Goal: Task Accomplishment & Management: Use online tool/utility

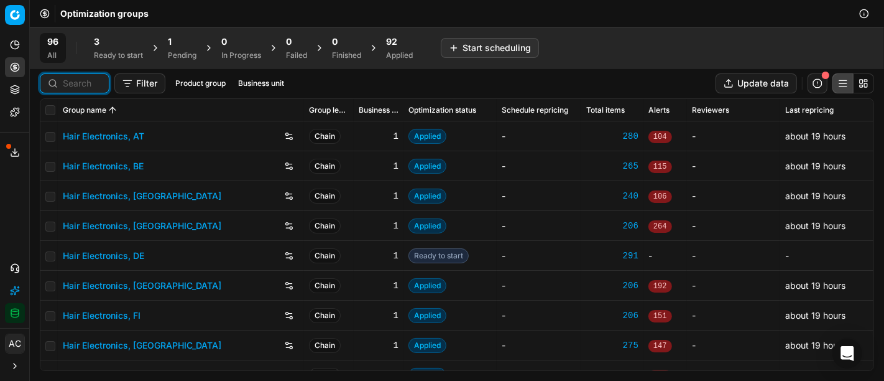
click at [87, 87] on input at bounding box center [82, 83] width 39 height 12
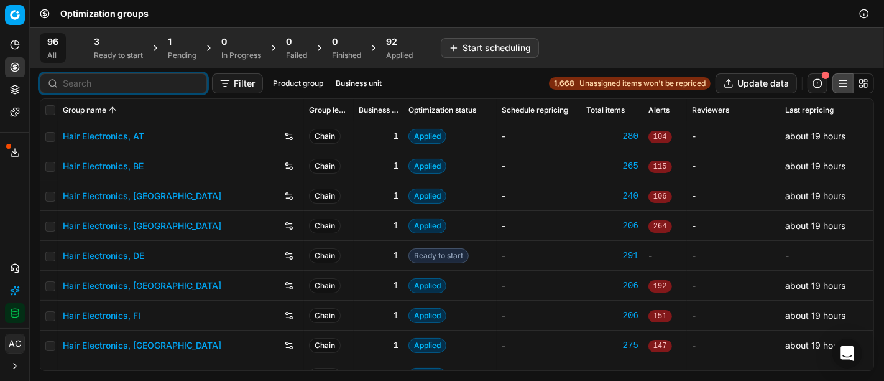
click at [109, 47] on div "3" at bounding box center [118, 41] width 49 height 12
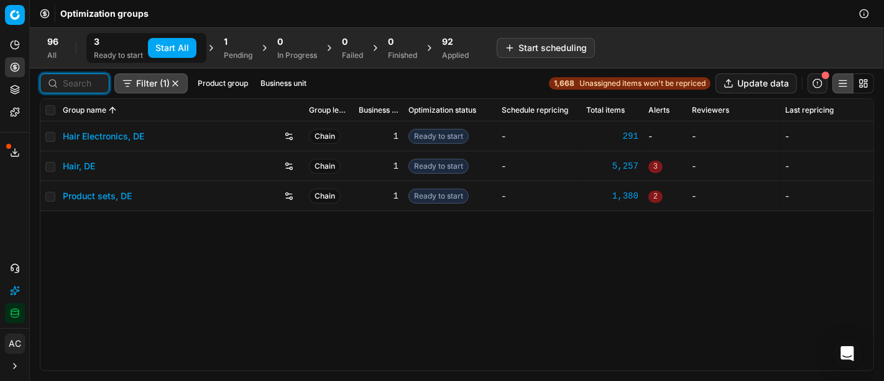
click at [90, 86] on input at bounding box center [82, 83] width 39 height 12
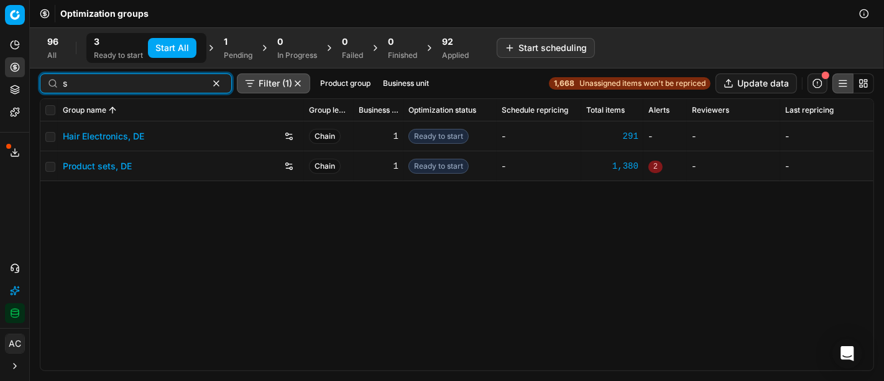
type input "s"
click at [111, 167] on link "Product sets, DE" at bounding box center [97, 166] width 69 height 12
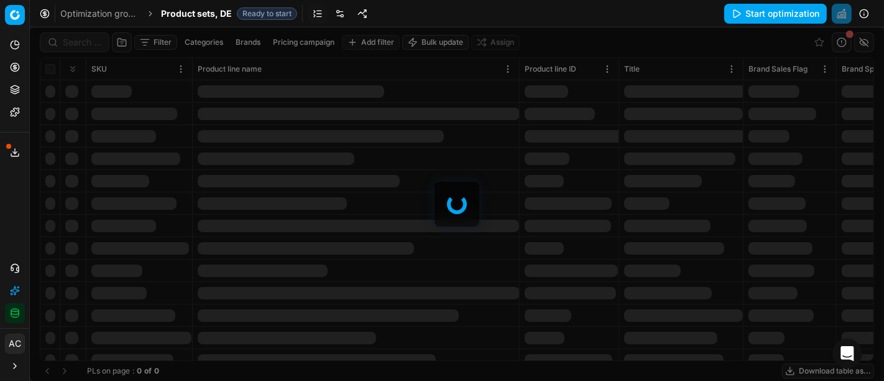
click at [81, 41] on div at bounding box center [457, 203] width 854 height 353
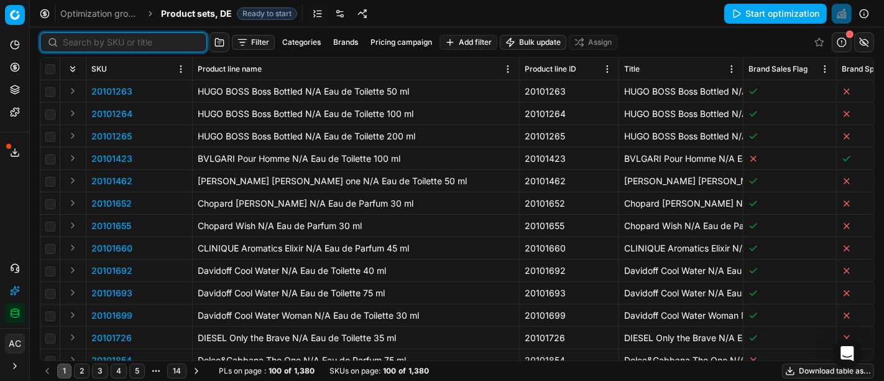
click at [81, 41] on input at bounding box center [131, 42] width 136 height 12
paste input "80077332-1"
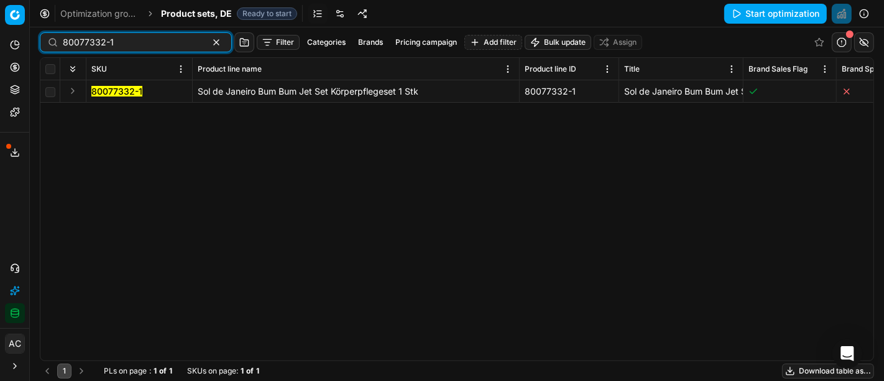
type input "80077332-1"
click at [70, 88] on button "Expand" at bounding box center [72, 90] width 15 height 15
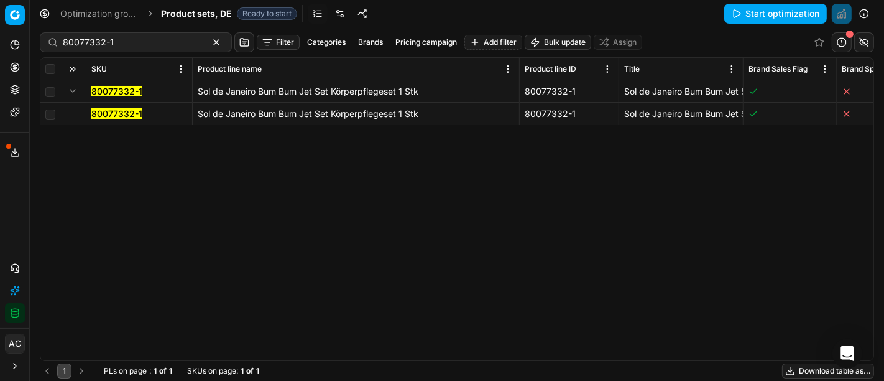
click at [103, 118] on mark "80077332-1" at bounding box center [116, 113] width 51 height 11
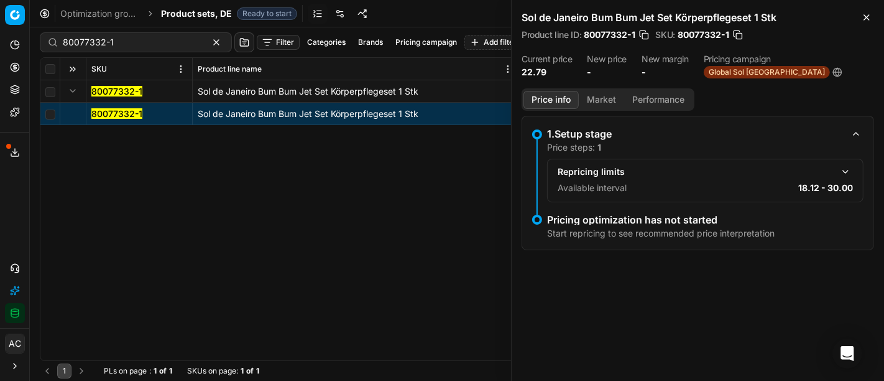
click at [869, 9] on div "Sol de Janeiro Bum Bum Jet Set Körperpflegeset 1 Stk Product line ID : 80077332…" at bounding box center [698, 44] width 372 height 88
click at [867, 18] on icon "button" at bounding box center [866, 17] width 5 height 5
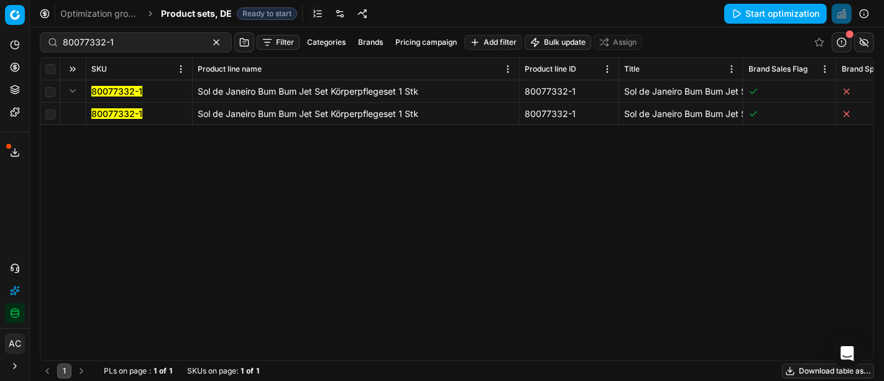
click at [767, 11] on button "Start optimization" at bounding box center [775, 14] width 103 height 20
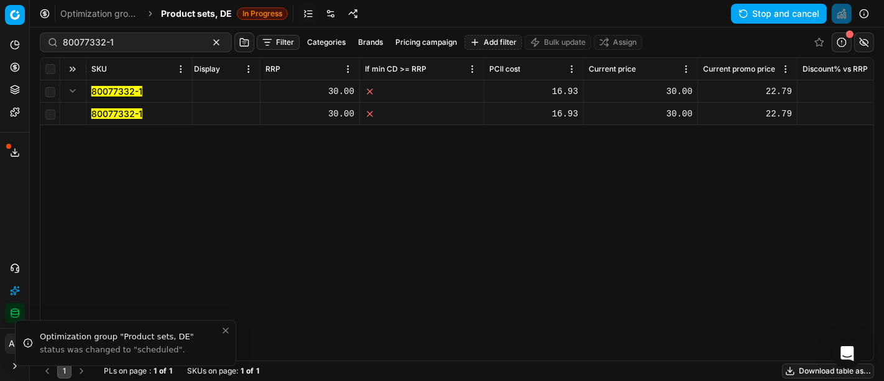
scroll to position [0, 869]
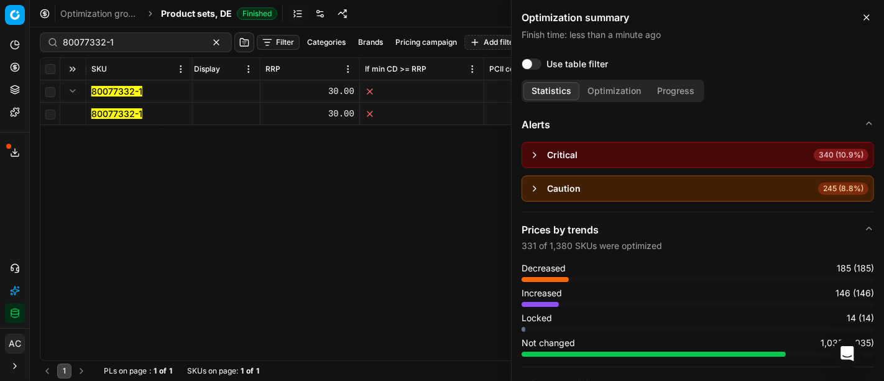
click at [867, 16] on icon "button" at bounding box center [867, 17] width 10 height 10
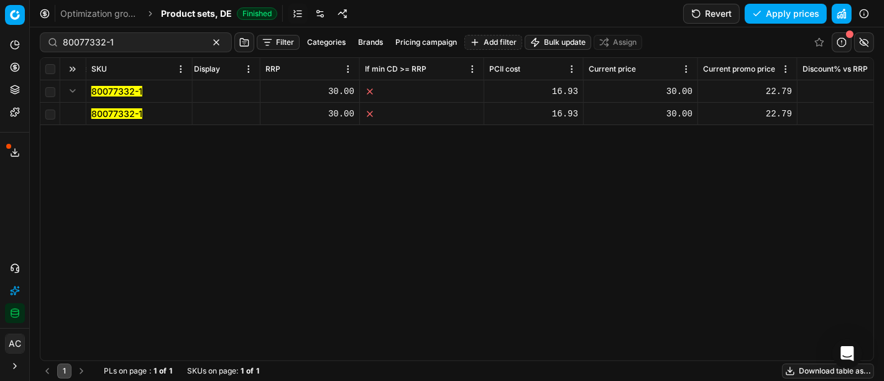
click at [116, 110] on mark "80077332-1" at bounding box center [116, 113] width 51 height 11
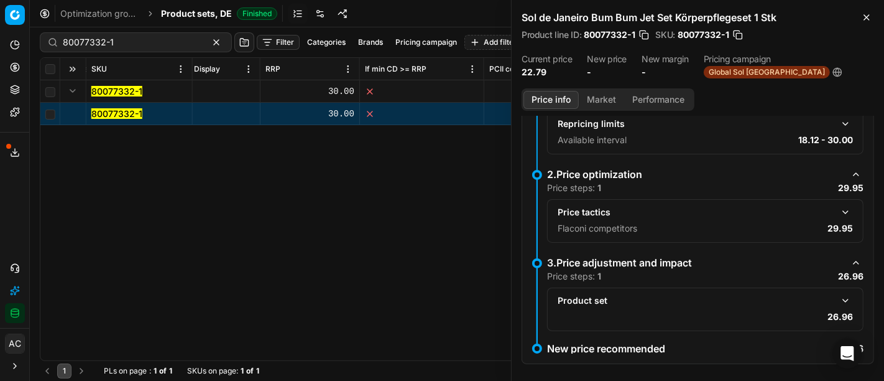
scroll to position [58, 0]
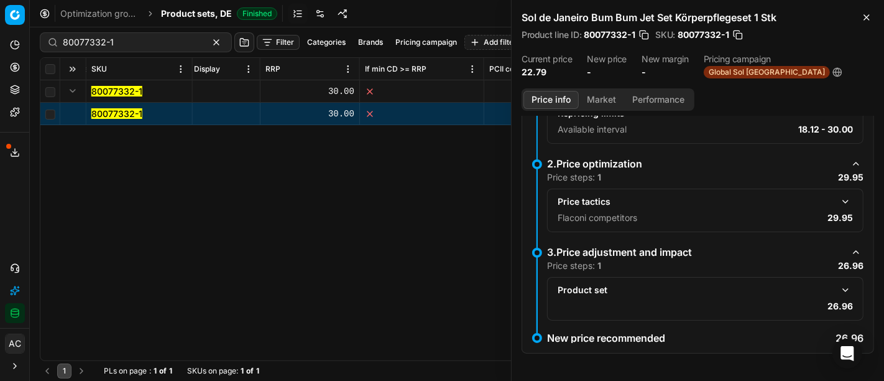
click at [838, 199] on button "button" at bounding box center [845, 201] width 15 height 15
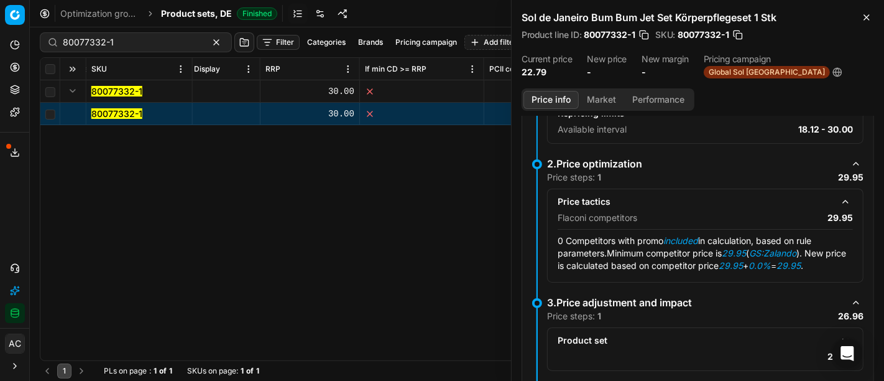
scroll to position [109, 0]
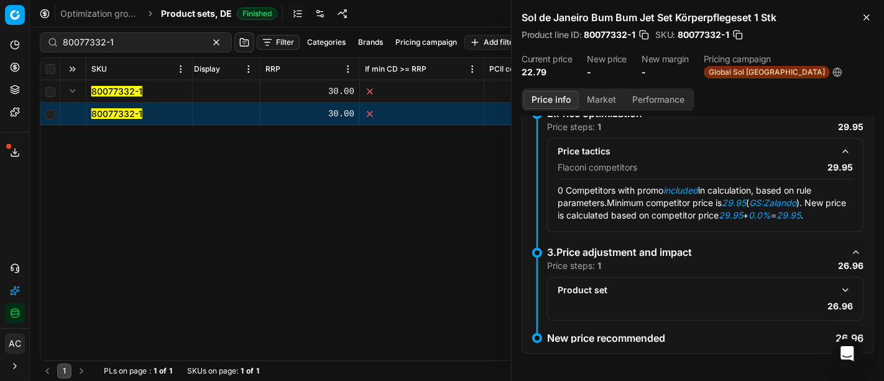
click at [838, 288] on button "button" at bounding box center [845, 289] width 15 height 15
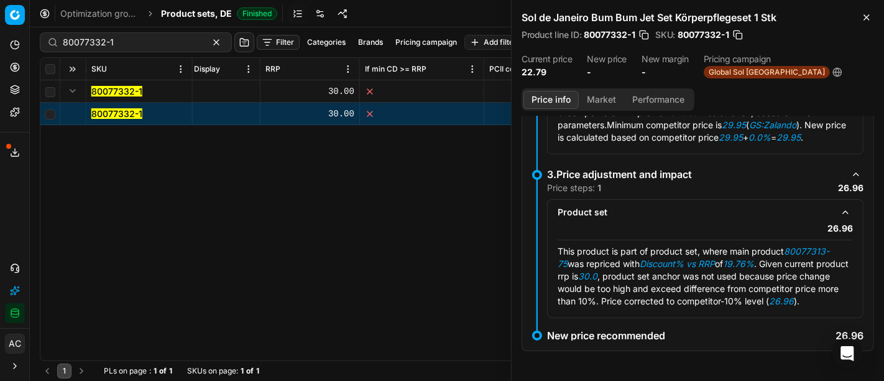
scroll to position [196, 0]
drag, startPoint x: 787, startPoint y: 239, endPoint x: 842, endPoint y: 243, distance: 55.4
click at [842, 245] on div "This product is part of product set, where main product 80077313-75 was reprice…" at bounding box center [705, 276] width 295 height 62
copy em "80077313-75"
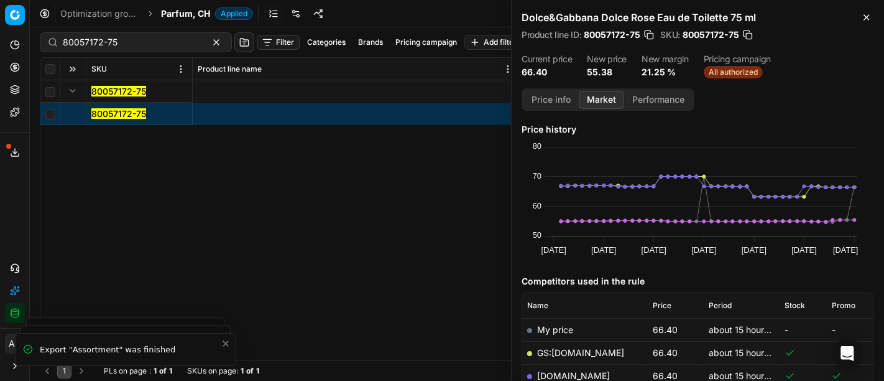
scroll to position [148, 0]
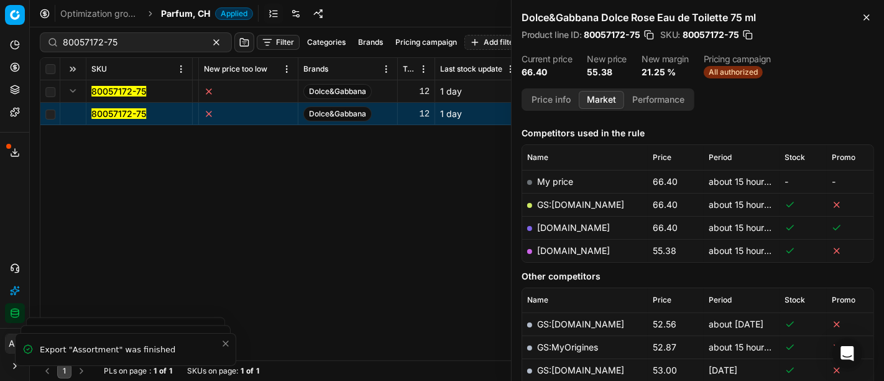
click at [192, 14] on span "Parfum, CH" at bounding box center [185, 13] width 49 height 12
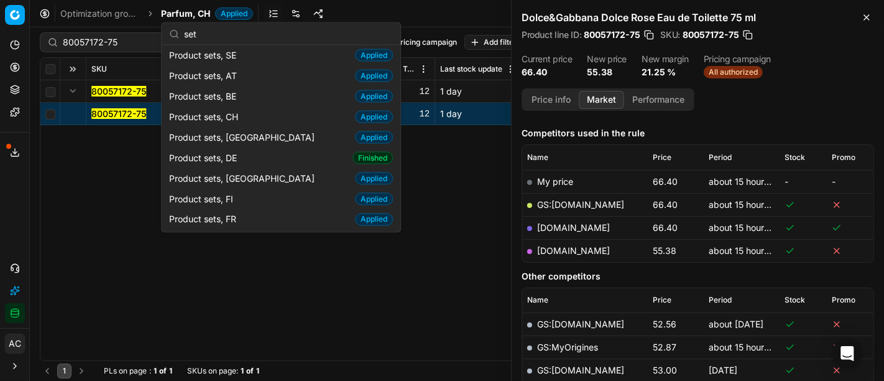
scroll to position [2, 0]
type input "set"
click at [243, 159] on div "Product sets, DE Finished" at bounding box center [281, 158] width 234 height 21
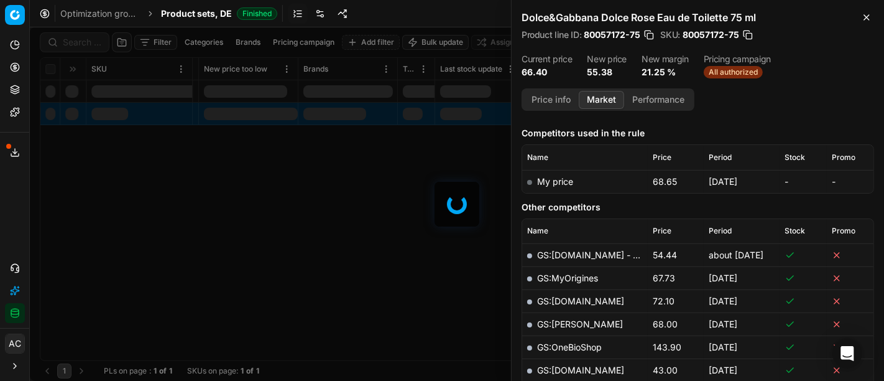
click at [79, 44] on div at bounding box center [457, 203] width 854 height 353
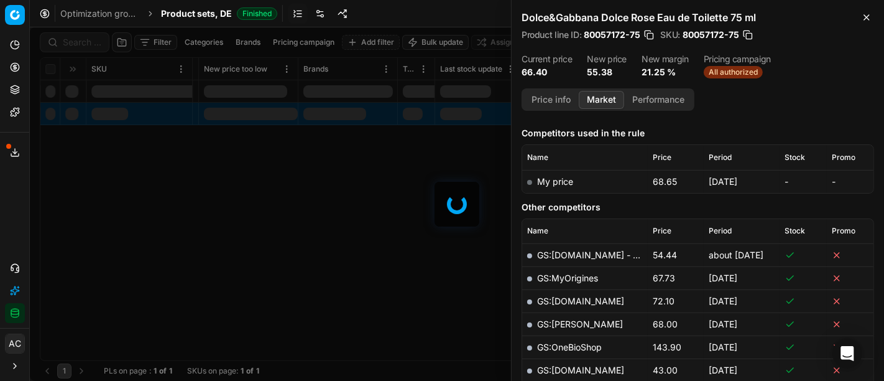
click at [79, 44] on div at bounding box center [457, 203] width 854 height 353
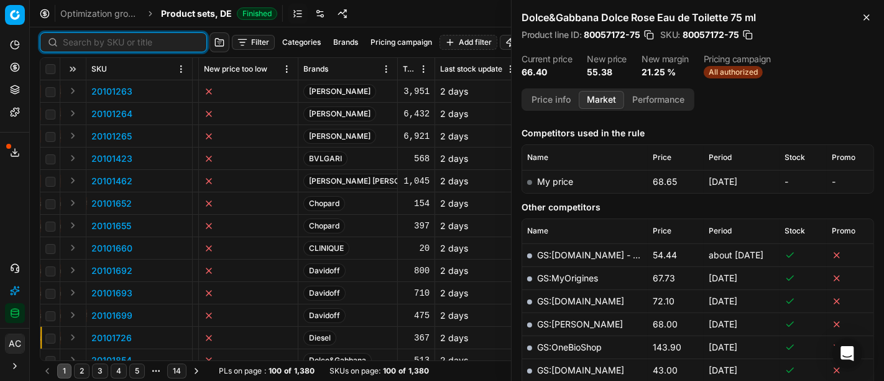
click at [79, 44] on input at bounding box center [131, 42] width 136 height 12
paste input "80077313-75"
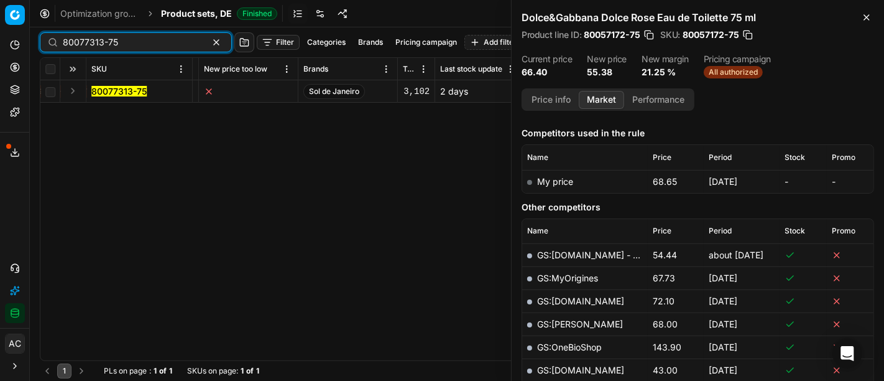
type input "80077313-75"
click at [73, 88] on button "Expand" at bounding box center [72, 90] width 15 height 15
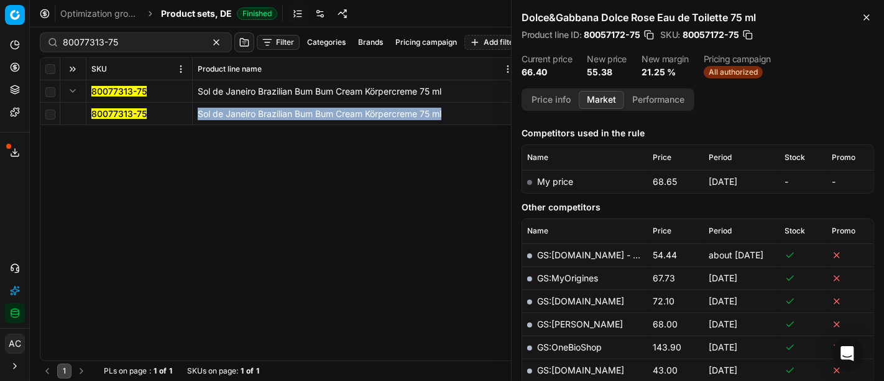
drag, startPoint x: 464, startPoint y: 112, endPoint x: 196, endPoint y: 116, distance: 267.4
click at [196, 116] on td "Sol de Janeiro Brazilian Bum Bum Cream Körpercreme 75 ml" at bounding box center [356, 114] width 327 height 22
copy div "Sol de Janeiro Brazilian Bum Bum Cream Körpercreme 75 ml"
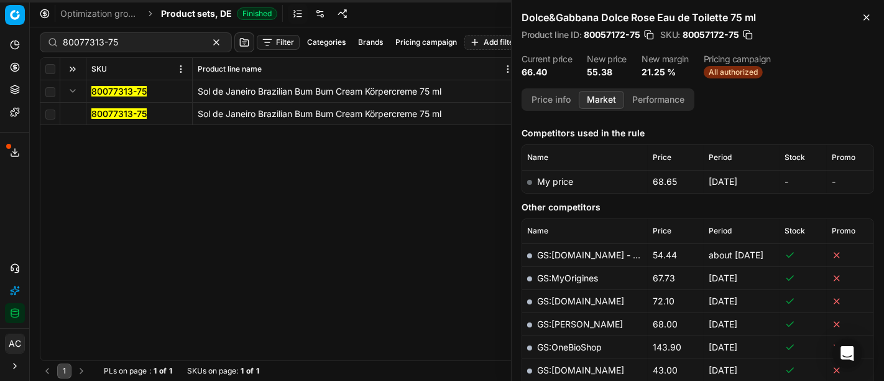
click at [210, 11] on span "Product sets, DE" at bounding box center [196, 13] width 71 height 12
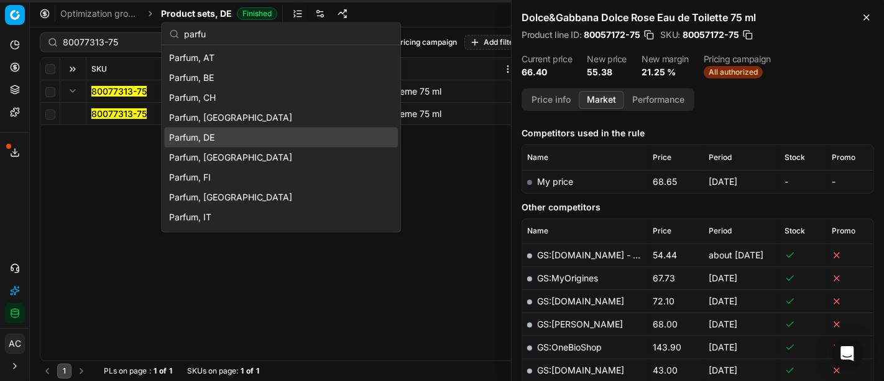
type input "parfu"
click at [238, 139] on div "Parfum, DE" at bounding box center [281, 137] width 234 height 20
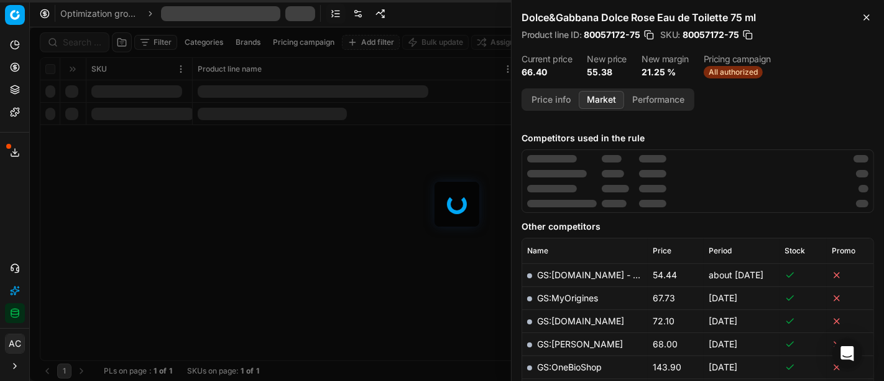
click at [75, 42] on div at bounding box center [457, 203] width 854 height 353
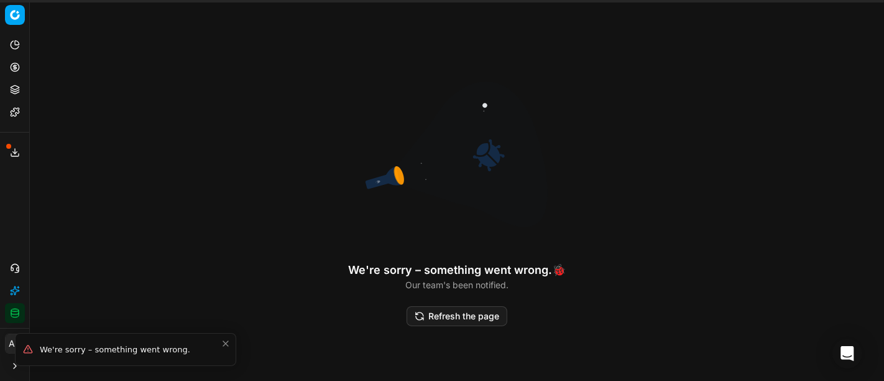
click at [471, 306] on button "Refresh the page" at bounding box center [457, 316] width 101 height 20
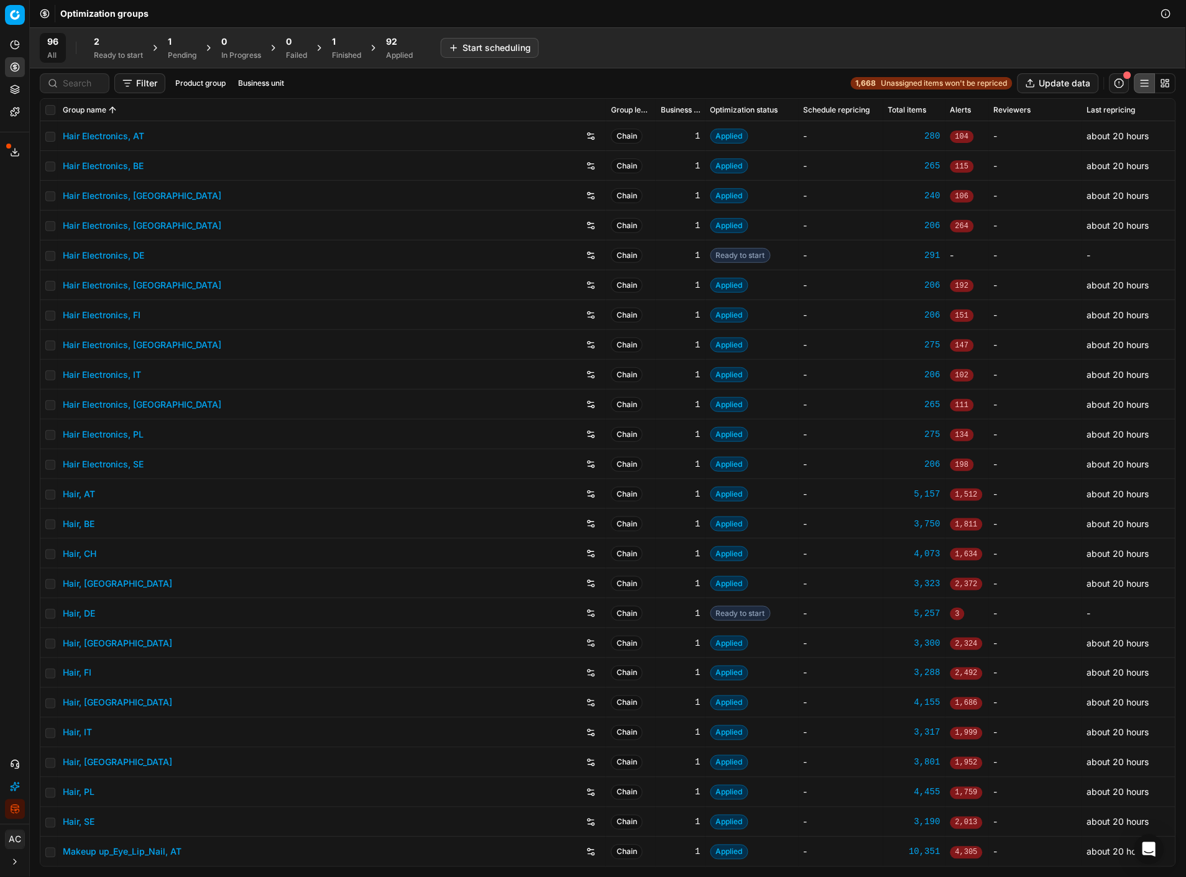
click at [119, 51] on div "Ready to start" at bounding box center [118, 55] width 49 height 10
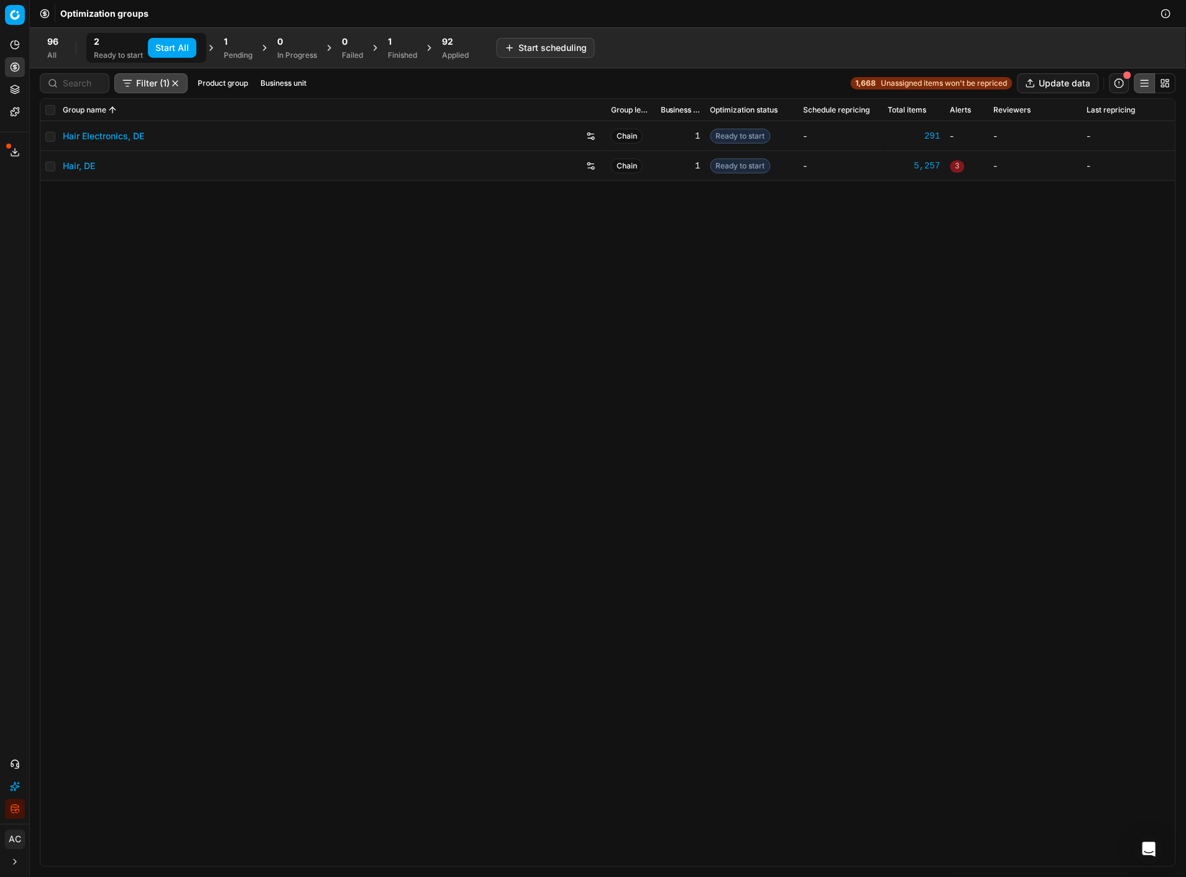
click at [232, 45] on div "1" at bounding box center [238, 41] width 29 height 12
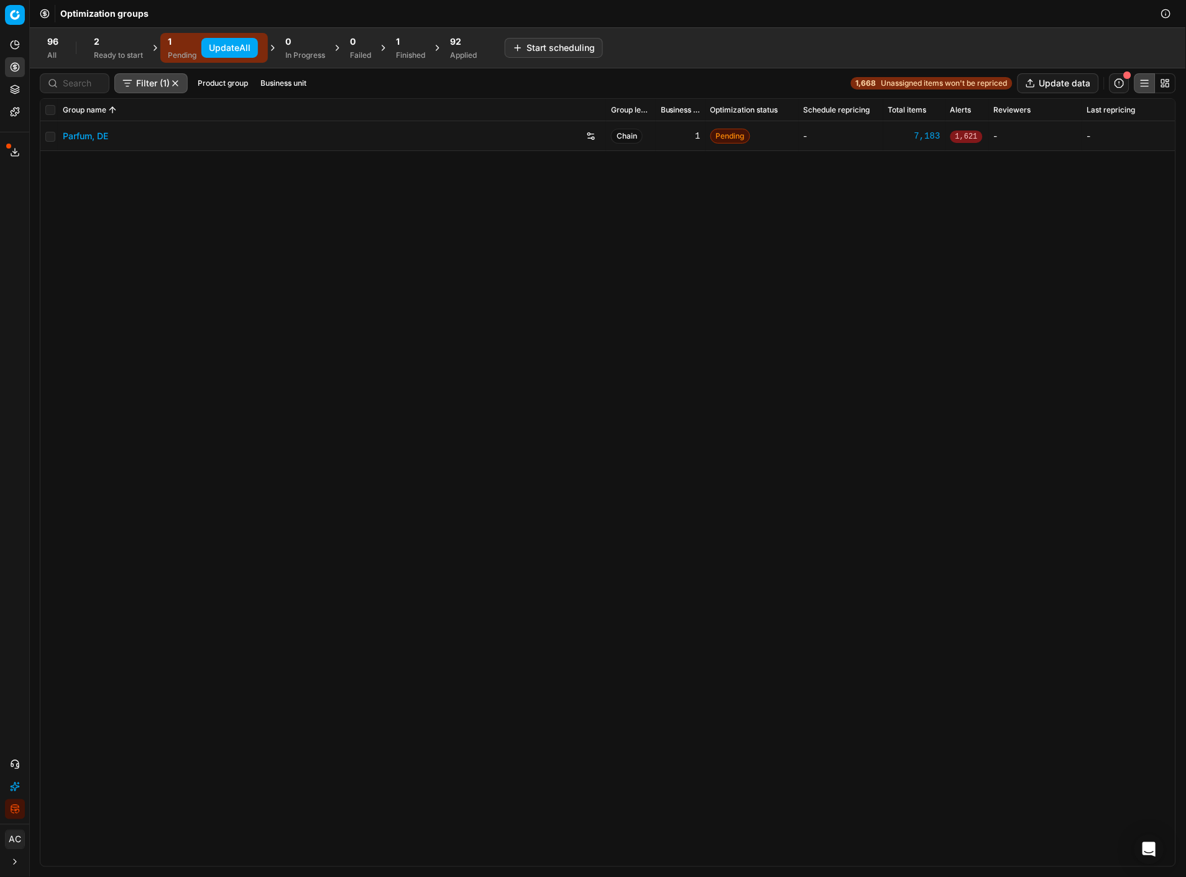
click at [91, 139] on link "Parfum, DE" at bounding box center [85, 136] width 45 height 12
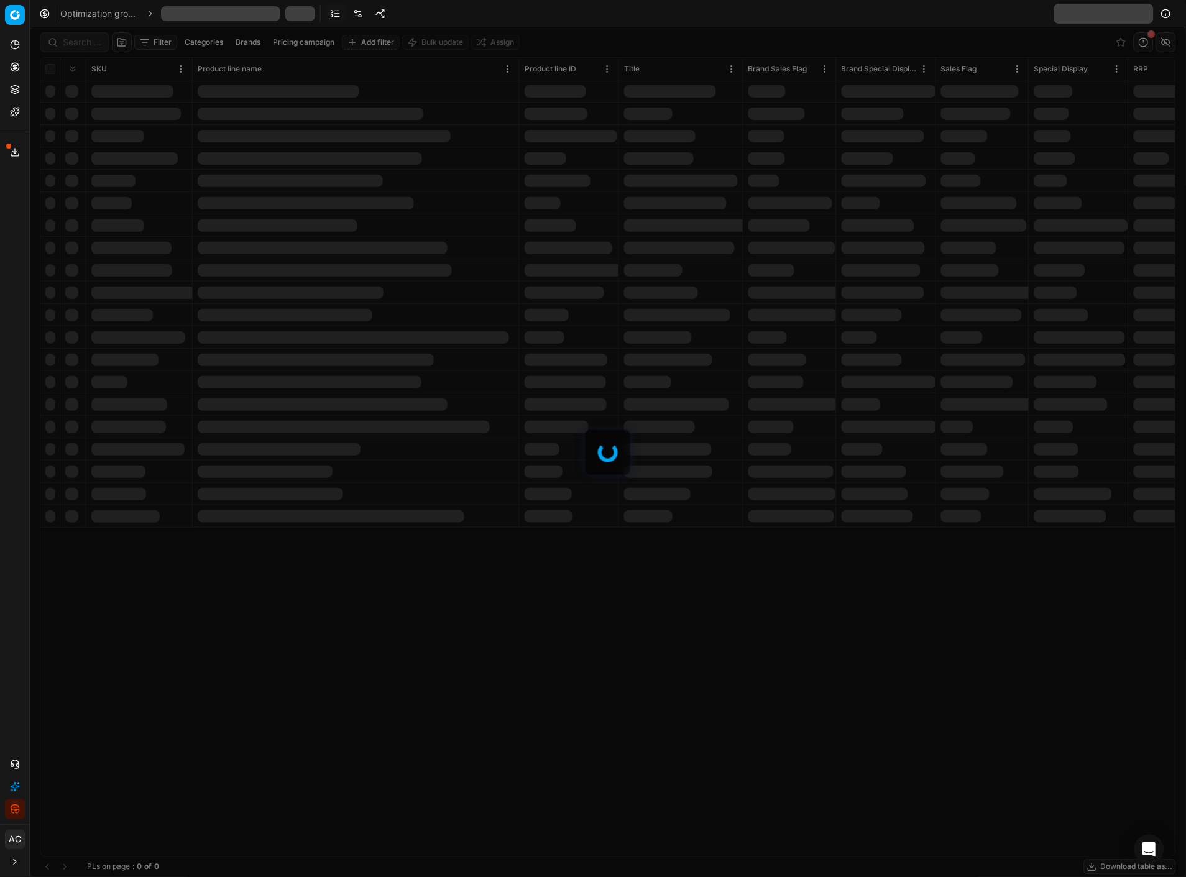
click at [79, 42] on div at bounding box center [608, 452] width 1157 height 850
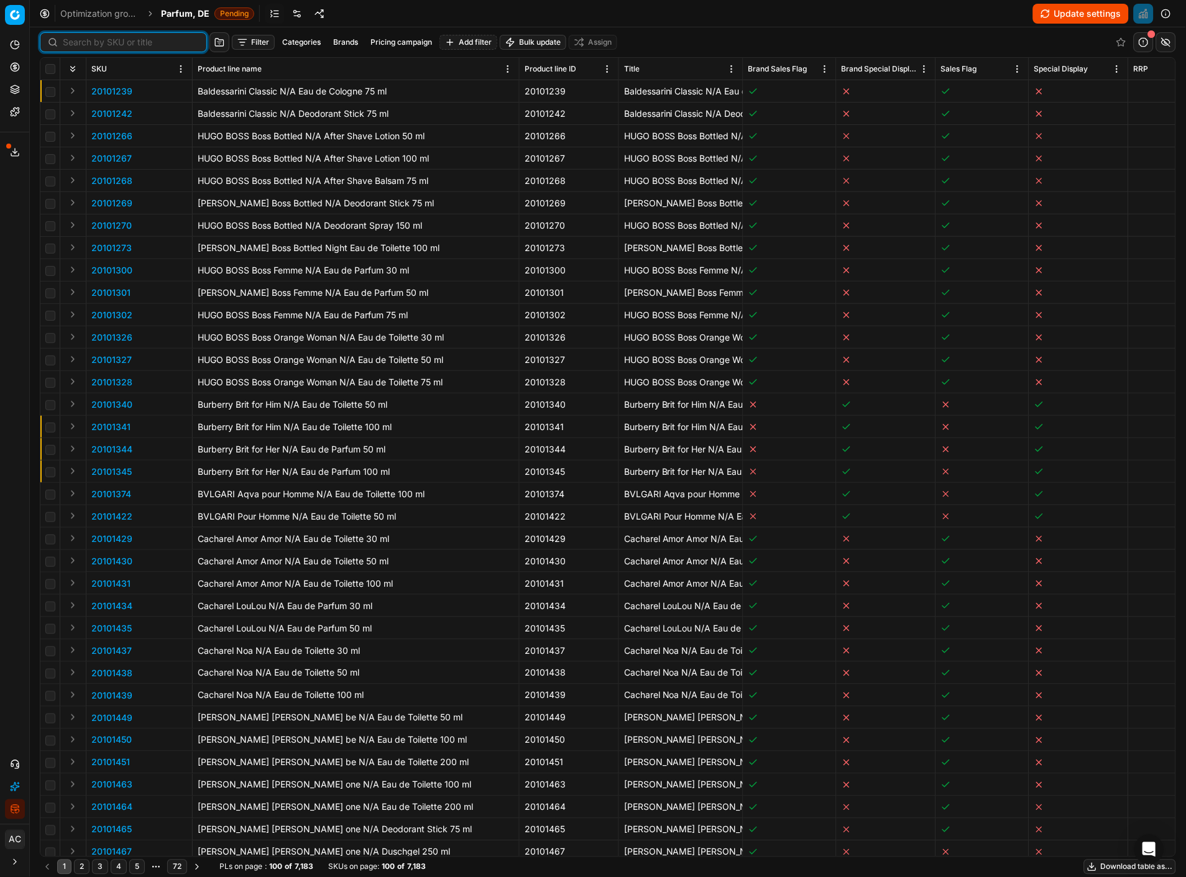
click at [66, 36] on input at bounding box center [131, 42] width 136 height 12
paste input "80040548-10"
type input "80040548-10"
